Goal: Transaction & Acquisition: Purchase product/service

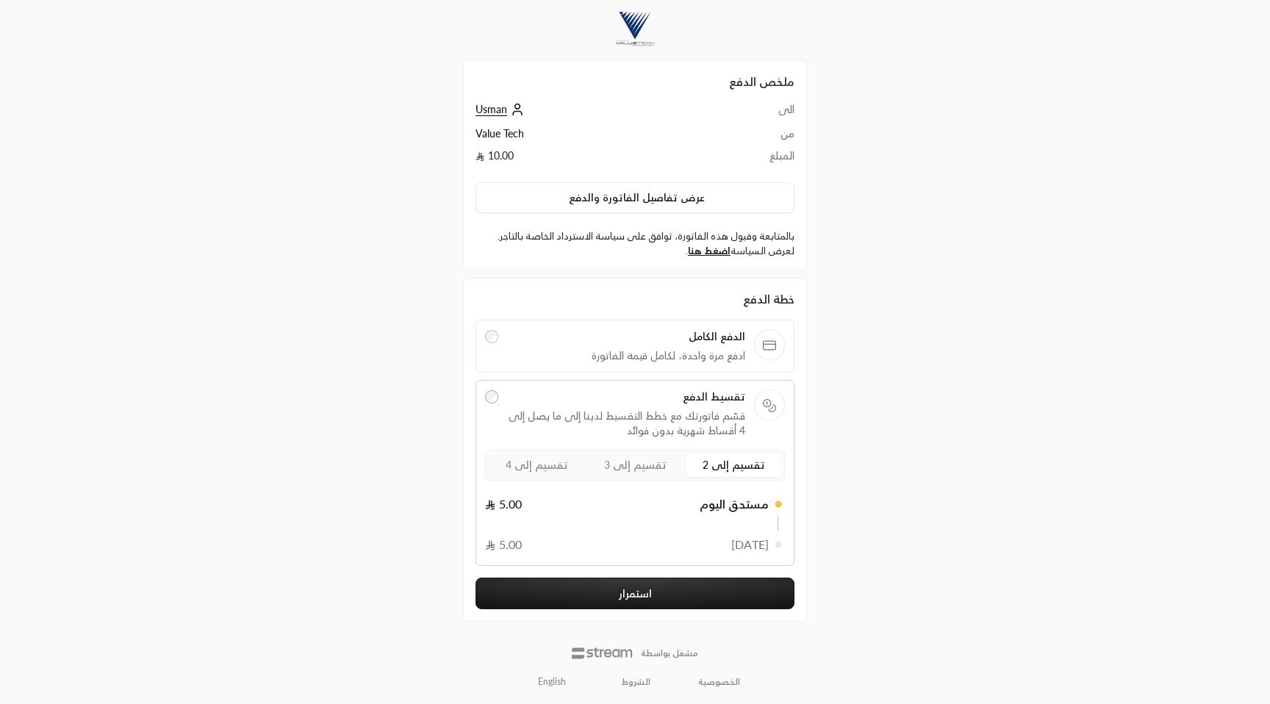
scroll to position [2, 0]
click at [544, 470] on label "تقسيم إلى 4" at bounding box center [537, 463] width 96 height 24
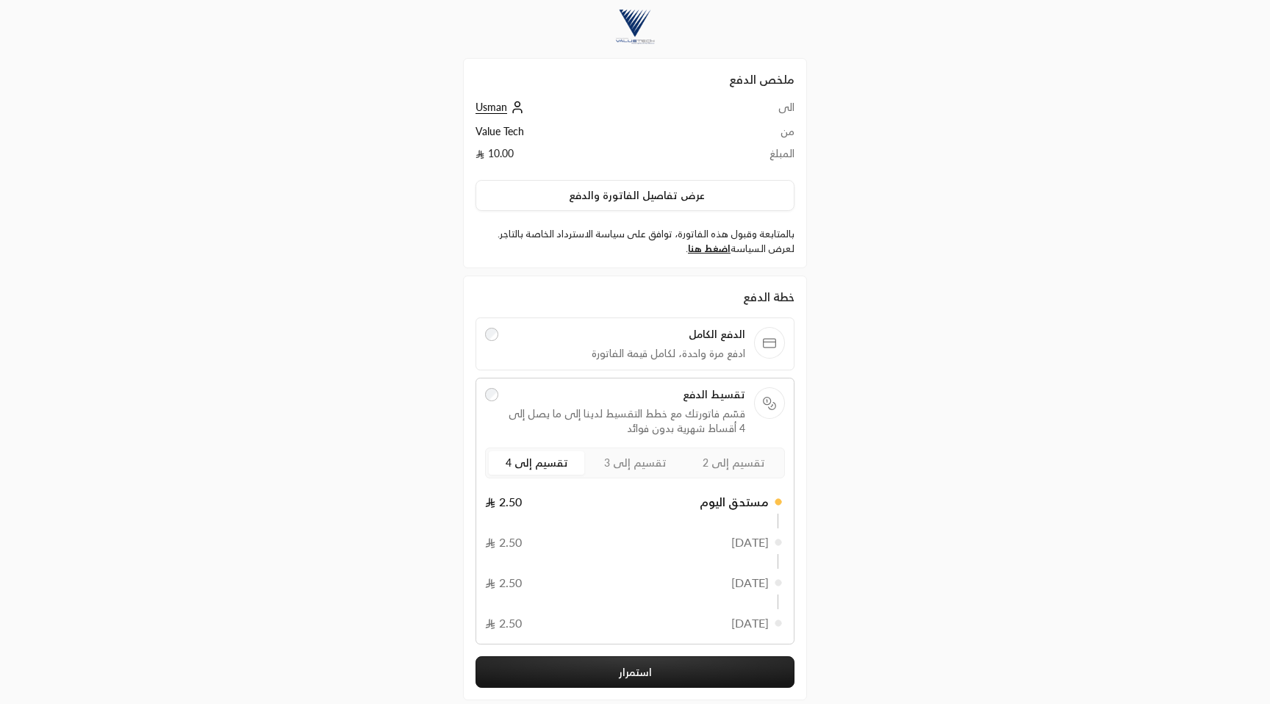
scroll to position [83, 0]
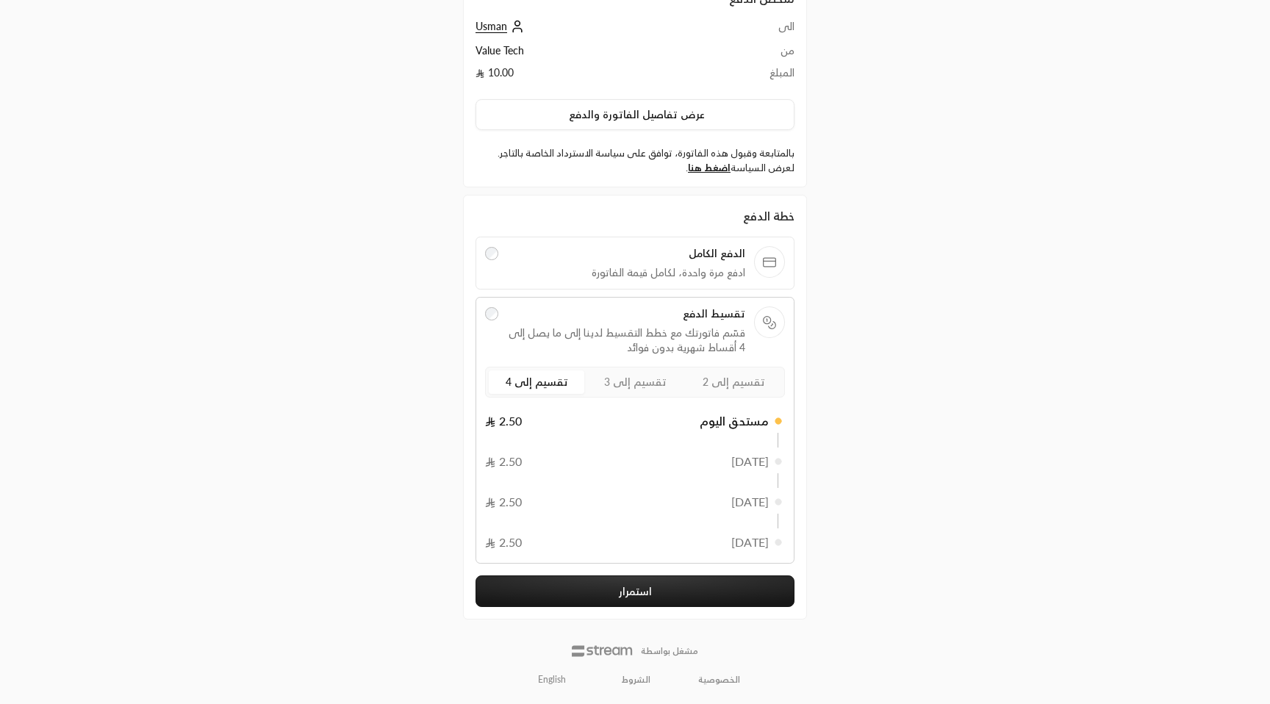
click at [559, 680] on link "English" at bounding box center [552, 680] width 44 height 24
